Goal: Task Accomplishment & Management: Complete application form

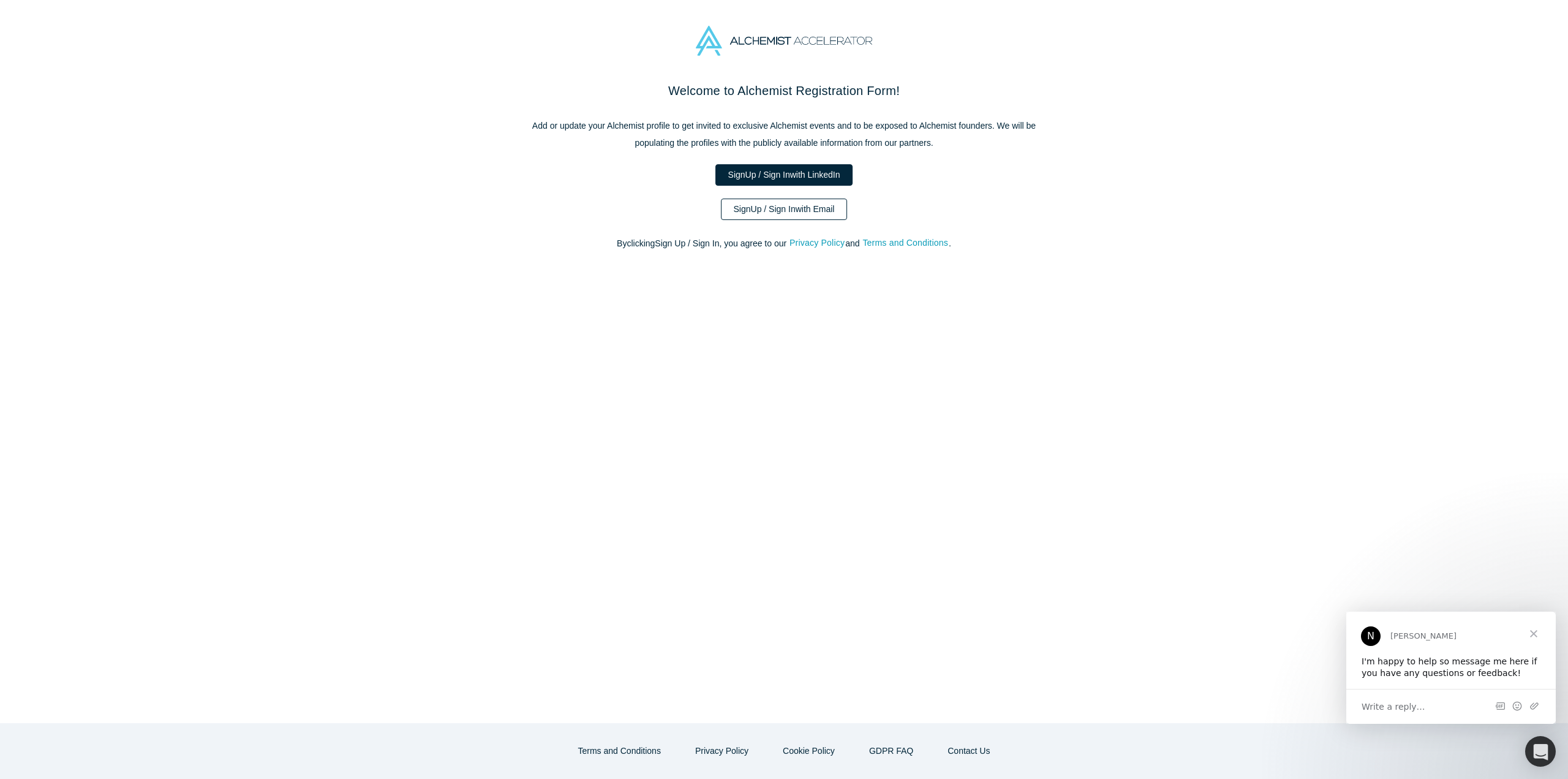
click at [795, 212] on link "Sign Up / Sign In with Email" at bounding box center [784, 208] width 127 height 21
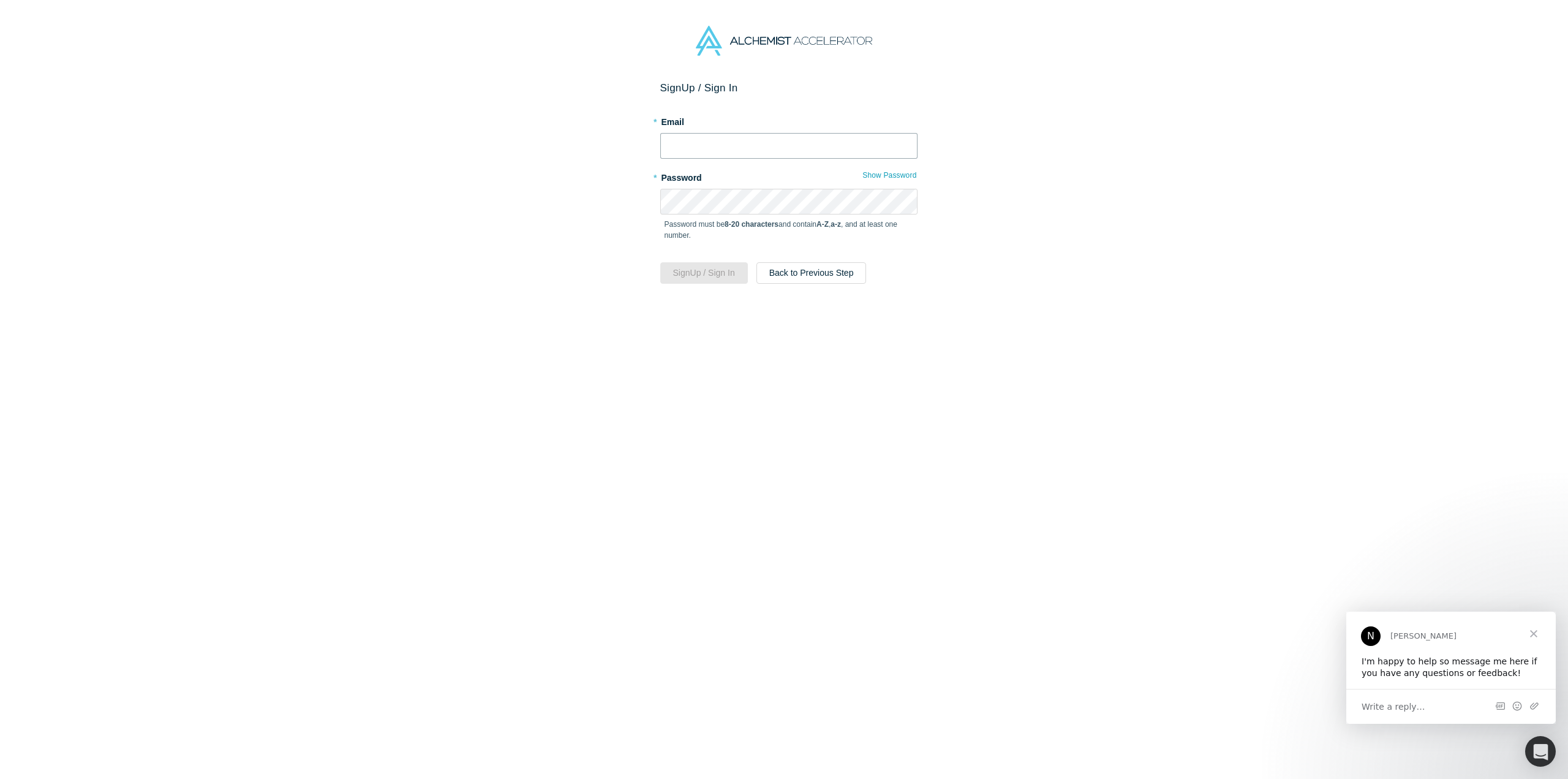
click at [765, 144] on input "text" at bounding box center [789, 145] width 257 height 26
type input "[PERSON_NAME][EMAIL_ADDRESS][DOMAIN_NAME]"
click at [660, 215] on div at bounding box center [660, 215] width 0 height 0
click at [692, 276] on button "Sign Up / Sign In" at bounding box center [704, 272] width 87 height 21
